Goal: Task Accomplishment & Management: Use online tool/utility

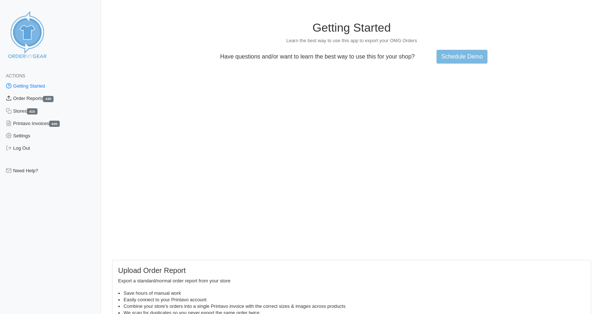
click at [24, 98] on link "Order Reports 430" at bounding box center [50, 98] width 101 height 12
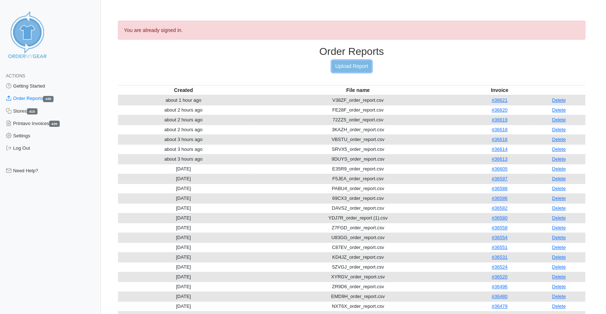
click at [352, 65] on link "Upload Report" at bounding box center [351, 66] width 39 height 11
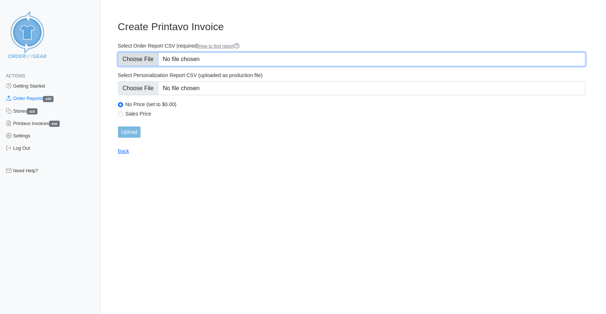
click at [135, 58] on input "Select Order Report CSV (required) How to find report" at bounding box center [352, 59] width 468 height 14
type input "C:\fakepath\4MJ6P_OrderReport(1).csv"
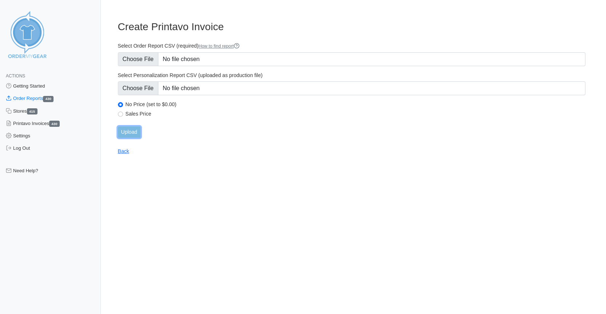
click at [129, 132] on input "Upload" at bounding box center [129, 132] width 23 height 11
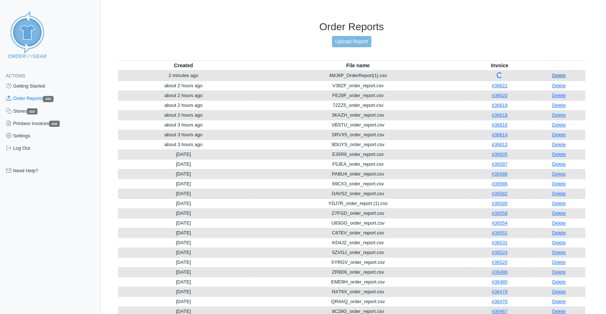
click at [559, 73] on link "Delete" at bounding box center [559, 75] width 14 height 5
click at [354, 39] on link "Upload Report" at bounding box center [351, 41] width 39 height 11
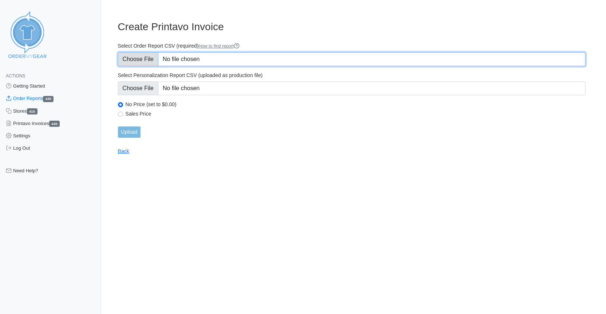
click at [126, 57] on input "Select Order Report CSV (required) How to find report" at bounding box center [352, 59] width 468 height 14
type input "C:\fakepath\4MJ6P_OrderReport(1).csv"
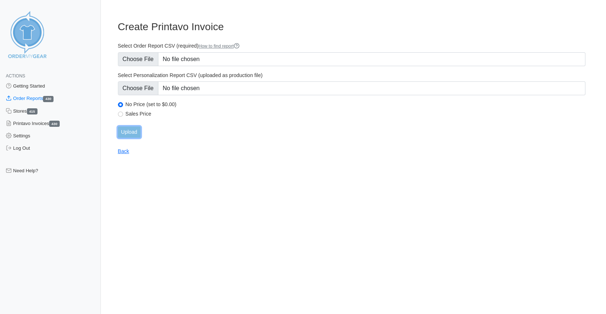
click at [130, 133] on input "Upload" at bounding box center [129, 132] width 23 height 11
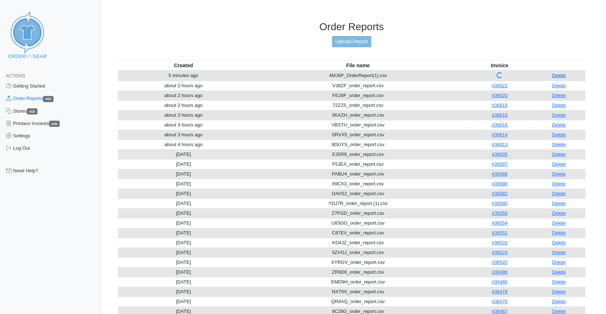
click at [560, 73] on link "Delete" at bounding box center [559, 75] width 14 height 5
click at [358, 39] on link "Upload Report" at bounding box center [351, 41] width 39 height 11
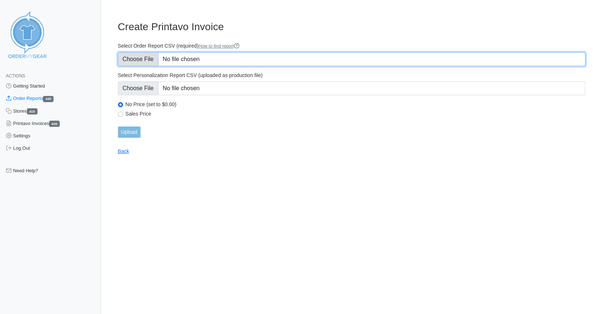
click at [141, 57] on input "Select Order Report CSV (required) How to find report" at bounding box center [352, 59] width 468 height 14
type input "C:\fakepath\4MJ6P_order_report.csv"
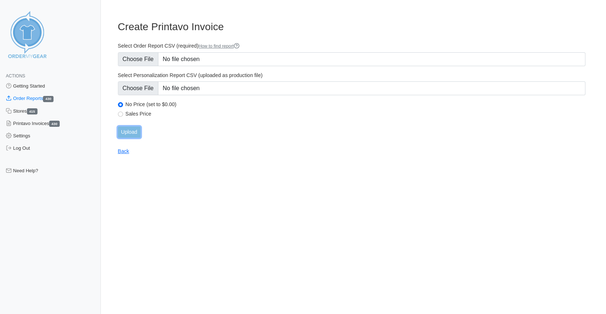
click at [129, 129] on input "Upload" at bounding box center [129, 132] width 23 height 11
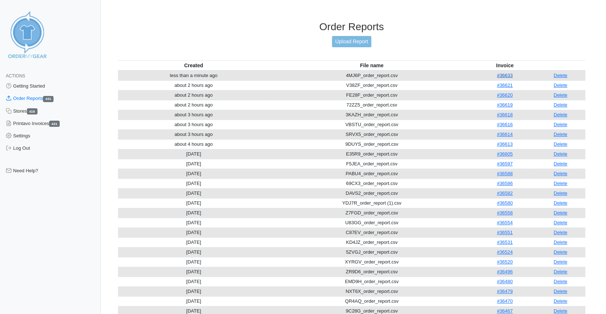
click at [504, 73] on link "#36633" at bounding box center [505, 75] width 16 height 5
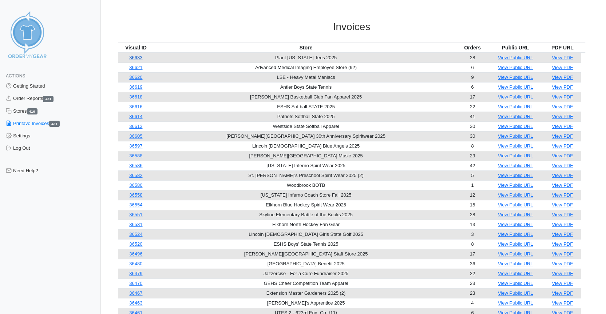
click at [139, 57] on link "36633" at bounding box center [135, 57] width 13 height 5
click at [29, 98] on link "Order Reports 431" at bounding box center [50, 98] width 101 height 12
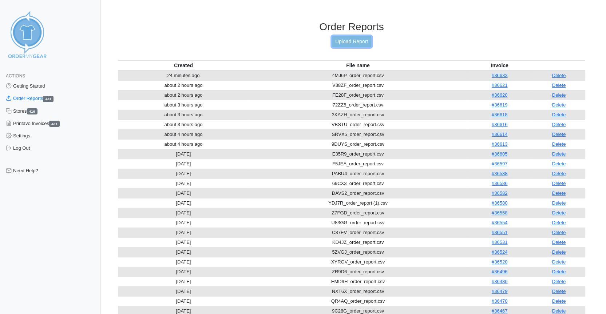
click at [363, 41] on link "Upload Report" at bounding box center [351, 41] width 39 height 11
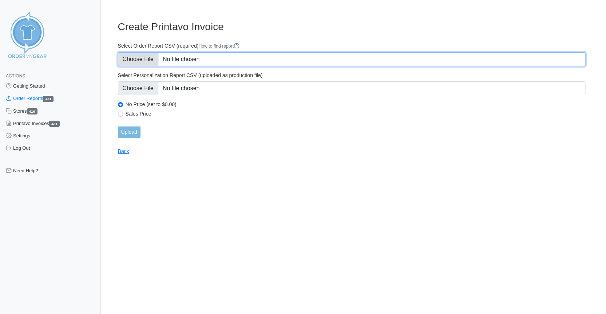
click at [141, 62] on input "Select Order Report CSV (required) How to find report" at bounding box center [352, 59] width 468 height 14
type input "C:\fakepath\VXZ4U_order_report.csv"
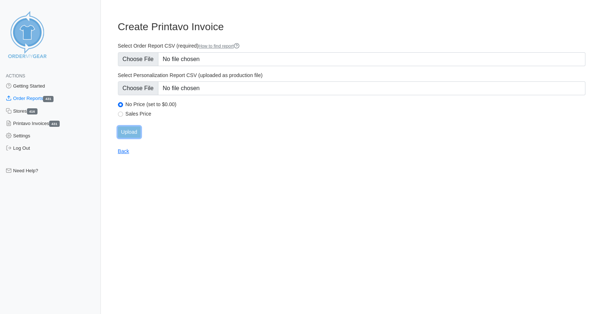
click at [129, 133] on input "Upload" at bounding box center [129, 132] width 23 height 11
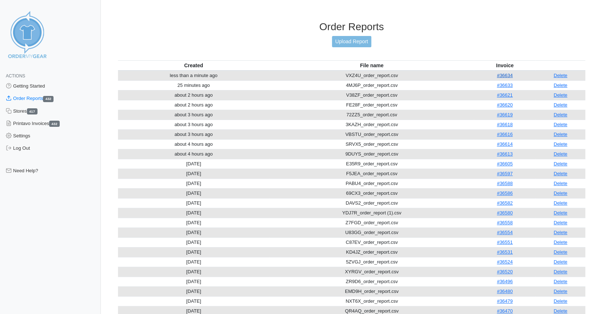
click at [503, 73] on link "#36634" at bounding box center [505, 75] width 16 height 5
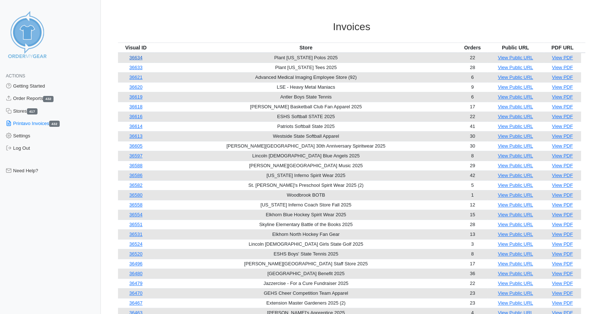
click at [140, 58] on link "36634" at bounding box center [135, 57] width 13 height 5
click at [32, 98] on link "Order Reports 432" at bounding box center [50, 98] width 101 height 12
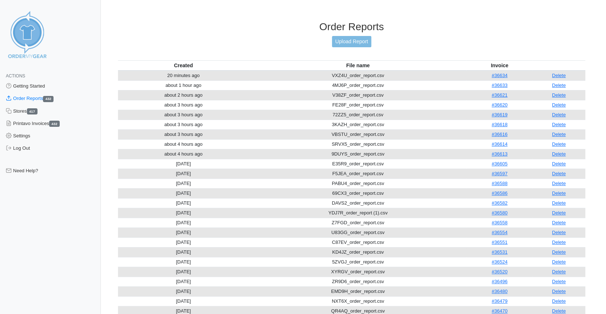
scroll to position [1, 0]
click at [349, 39] on link "Upload Report" at bounding box center [351, 41] width 39 height 11
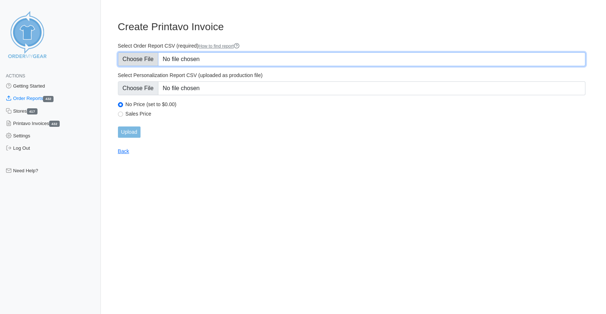
click at [134, 60] on input "Select Order Report CSV (required) How to find report" at bounding box center [352, 59] width 468 height 14
type input "C:\fakepath\M2WMA_order_report.csv"
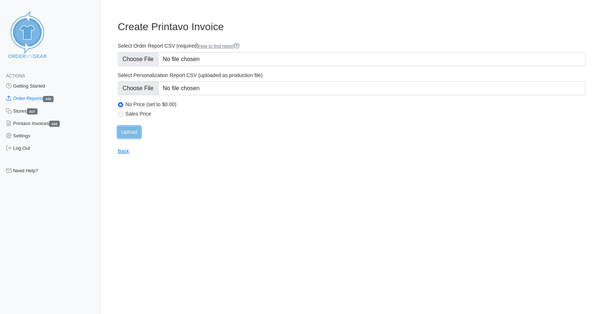
click at [126, 130] on input "Upload" at bounding box center [129, 132] width 23 height 11
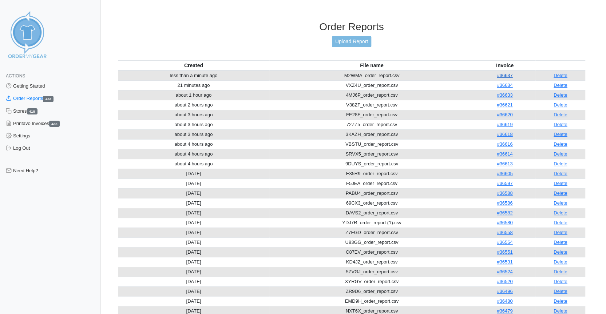
click at [507, 73] on link "#36637" at bounding box center [505, 75] width 16 height 5
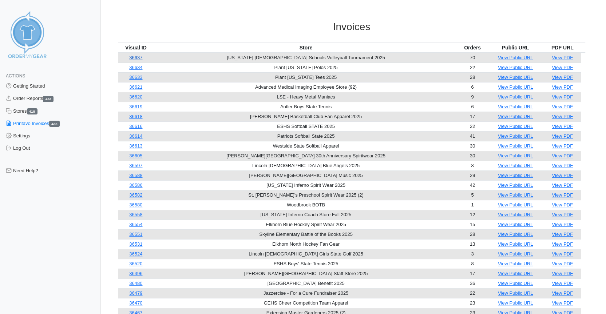
click at [141, 57] on link "36637" at bounding box center [135, 57] width 13 height 5
click at [25, 98] on link "Order Reports 433" at bounding box center [50, 98] width 101 height 12
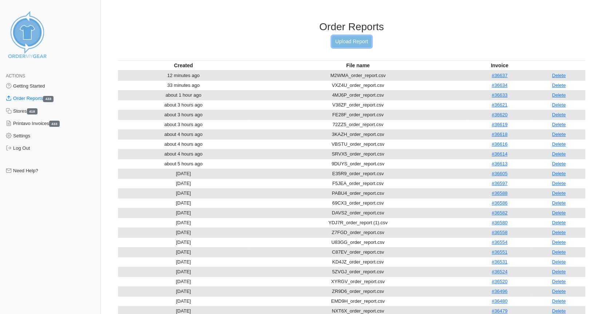
click at [354, 40] on link "Upload Report" at bounding box center [351, 41] width 39 height 11
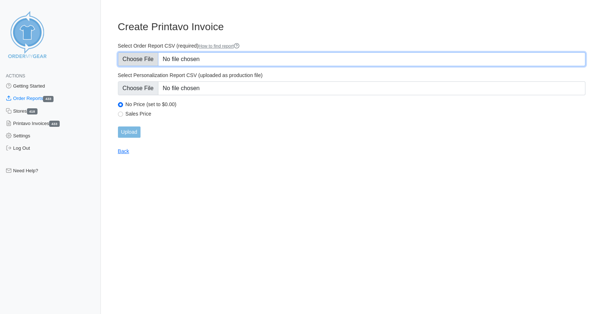
click at [139, 57] on input "Select Order Report CSV (required) How to find report" at bounding box center [352, 59] width 468 height 14
type input "C:\fakepath\K4DFC_order_report.csv"
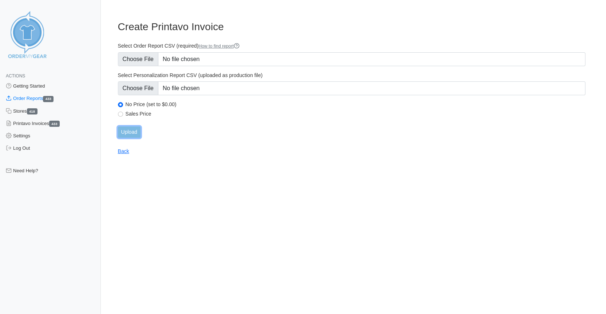
click at [122, 131] on input "Upload" at bounding box center [129, 132] width 23 height 11
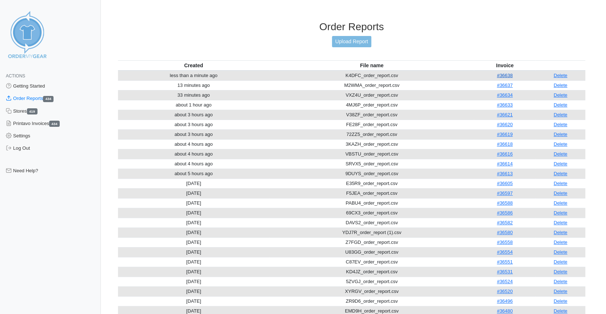
click at [507, 73] on link "#36638" at bounding box center [505, 75] width 16 height 5
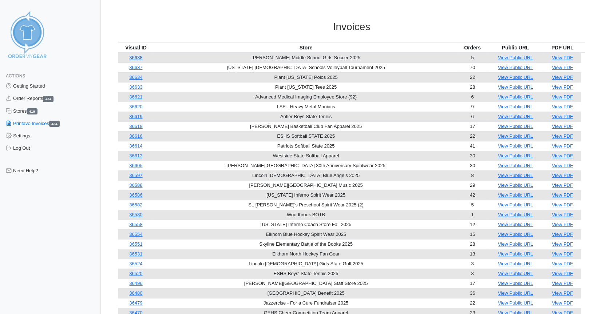
click at [142, 59] on link "36638" at bounding box center [135, 57] width 13 height 5
